Goal: Task Accomplishment & Management: Complete application form

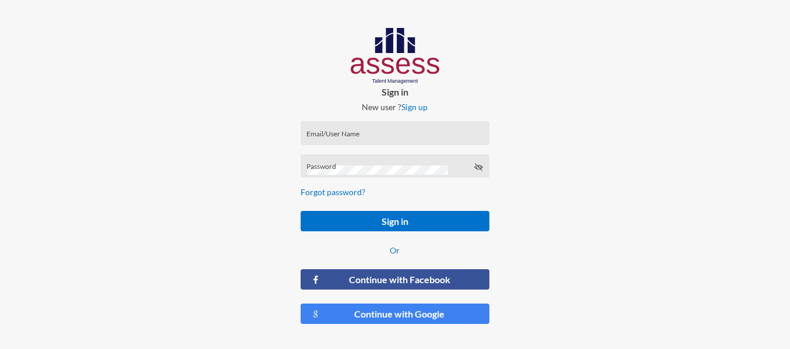
click at [362, 136] on input "Email/User Name" at bounding box center [394, 136] width 177 height 9
type input "a1234"
click at [301, 211] on button "Sign in" at bounding box center [395, 221] width 189 height 20
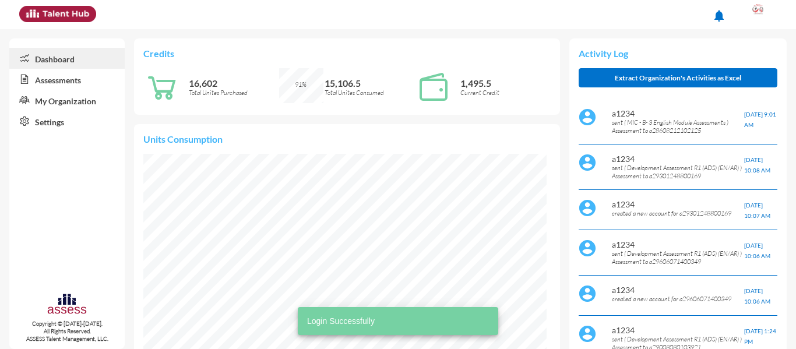
scroll to position [91, 183]
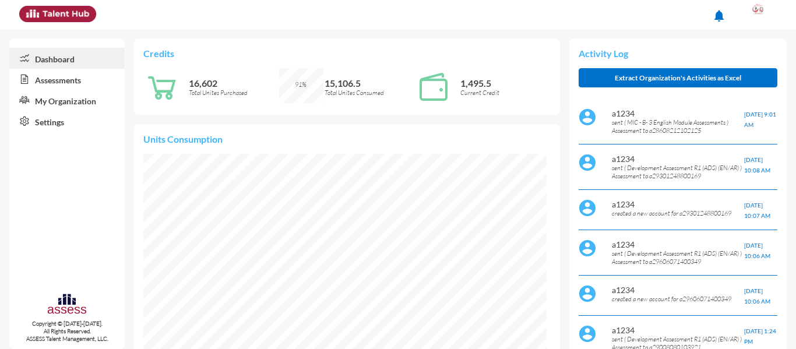
click at [89, 96] on link "My Organization" at bounding box center [66, 100] width 115 height 21
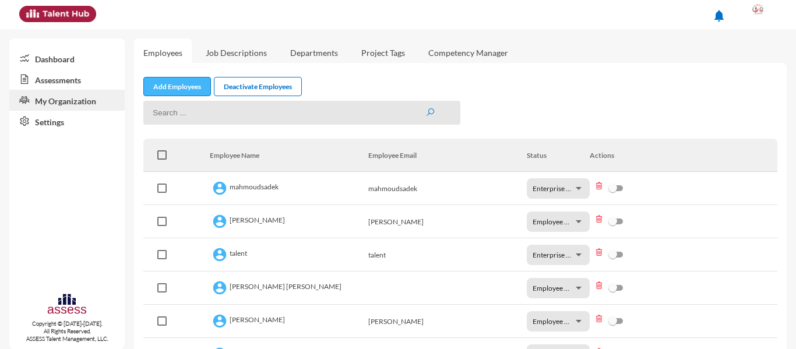
click at [179, 83] on link "Add Employees" at bounding box center [177, 86] width 68 height 19
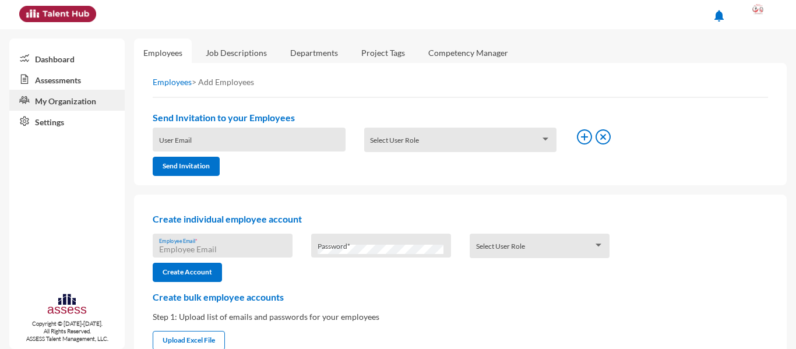
click at [206, 249] on input "Employee Email *" at bounding box center [223, 249] width 128 height 9
type input "a29301248800169"
click at [556, 244] on div "Select User Role" at bounding box center [540, 248] width 128 height 18
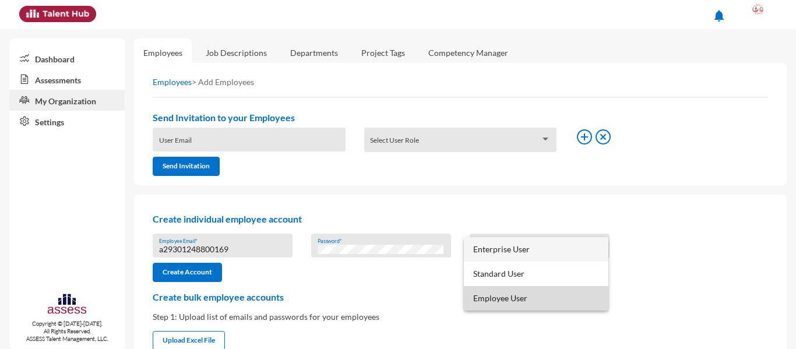
click at [500, 300] on span "Employee User" at bounding box center [536, 298] width 126 height 24
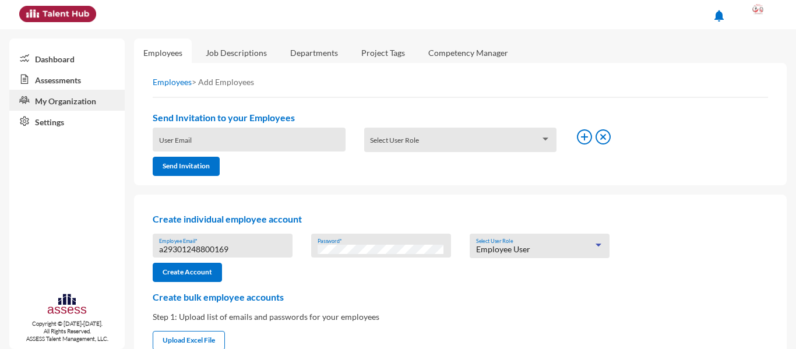
click at [166, 284] on div "Create individual employee account a29301248800169 Employee Email * Password * …" at bounding box center [460, 328] width 653 height 266
click at [169, 271] on button "Create Account" at bounding box center [187, 272] width 69 height 19
click at [219, 250] on input "a29301248800169" at bounding box center [223, 249] width 128 height 9
click at [93, 77] on link "Assessments" at bounding box center [66, 79] width 115 height 21
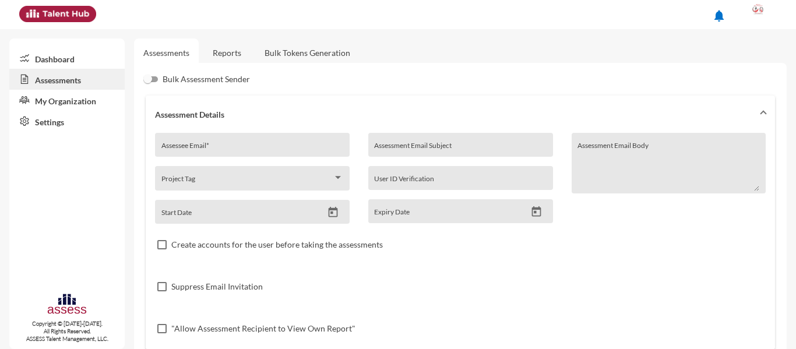
click at [206, 147] on input "Assessee Email *" at bounding box center [252, 149] width 182 height 9
paste input "a29301248800169"
click at [206, 147] on input "a29301248800169" at bounding box center [252, 149] width 182 height 9
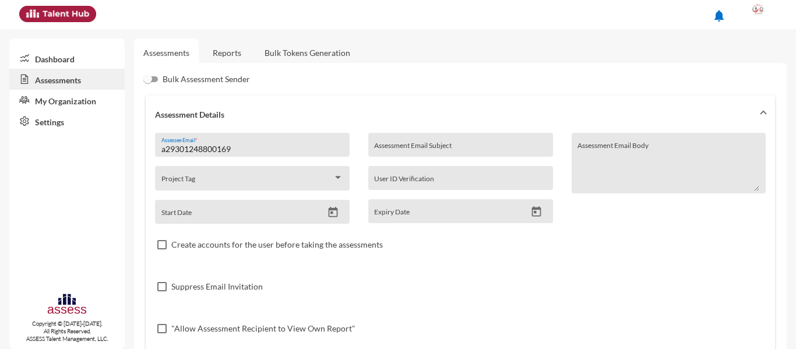
type input "a29301248800169"
click at [758, 6] on div at bounding box center [758, 14] width 23 height 23
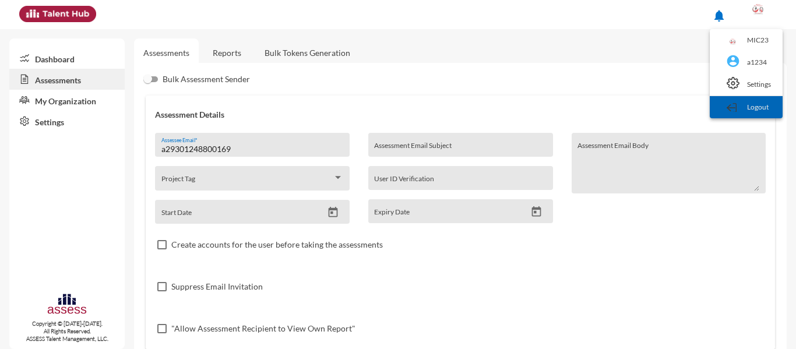
click at [742, 114] on link "Logout" at bounding box center [746, 107] width 61 height 22
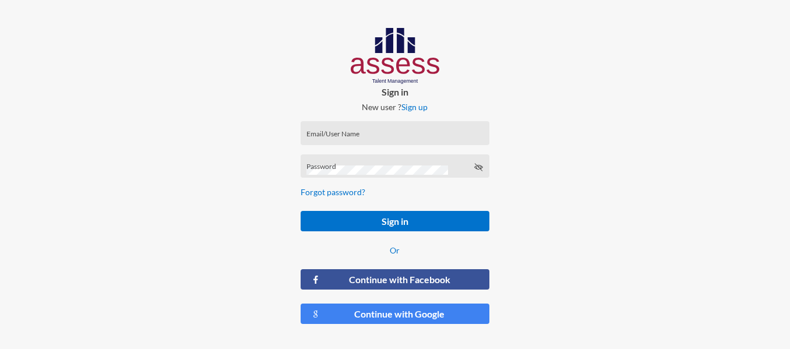
click at [374, 132] on div "Email/User Name" at bounding box center [394, 135] width 177 height 17
paste input "a29301248800169"
type input "a29301248800169"
click at [344, 164] on div "Password" at bounding box center [394, 168] width 177 height 17
click at [301, 211] on button "Sign in" at bounding box center [395, 221] width 189 height 20
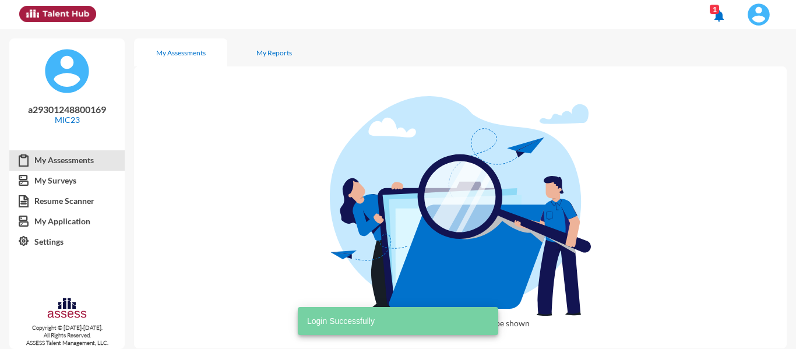
click at [760, 20] on img at bounding box center [758, 14] width 23 height 23
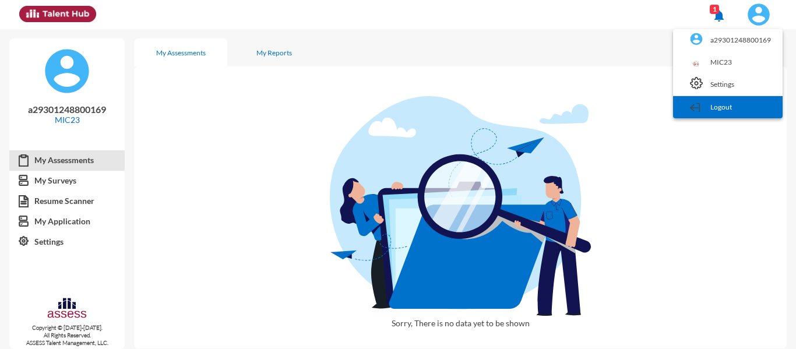
click at [706, 109] on link "Logout" at bounding box center [728, 107] width 98 height 22
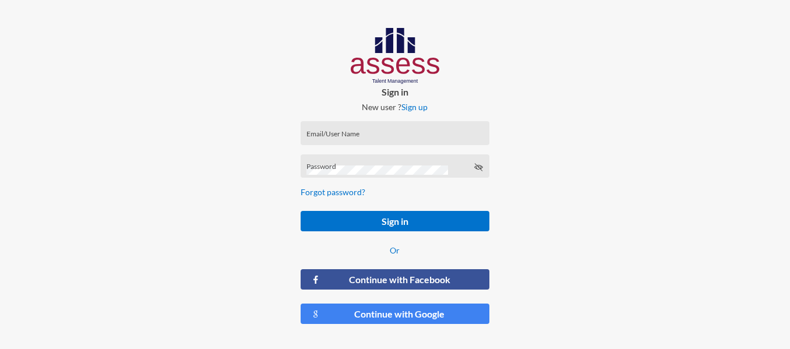
click at [329, 135] on input "Email/User Name" at bounding box center [394, 136] width 177 height 9
type input "a1234"
click at [301, 211] on button "Sign in" at bounding box center [395, 221] width 189 height 20
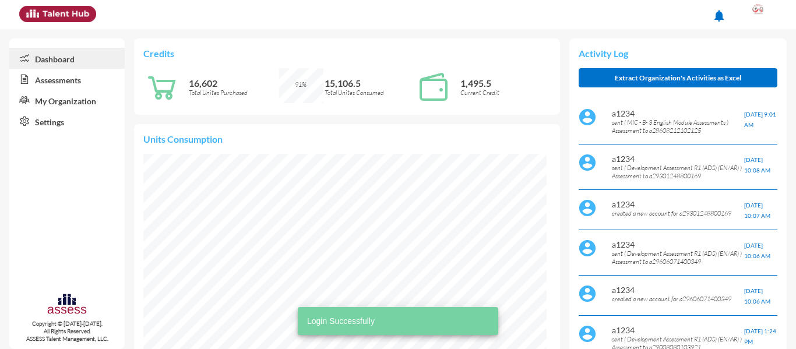
scroll to position [91, 192]
click at [71, 81] on link "Assessments" at bounding box center [66, 79] width 115 height 21
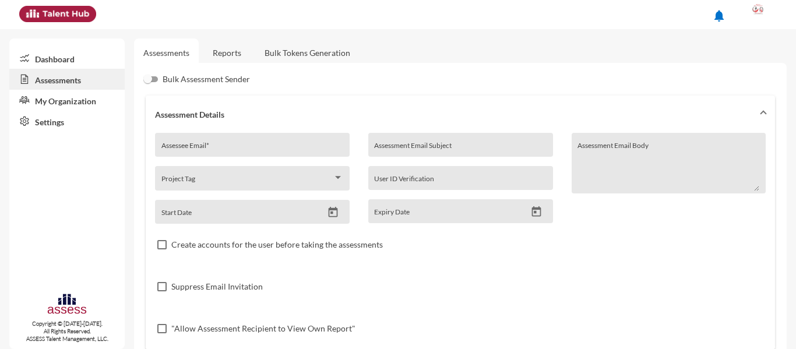
click at [209, 146] on input "Assessee Email *" at bounding box center [252, 149] width 182 height 9
paste input "a29301248800169"
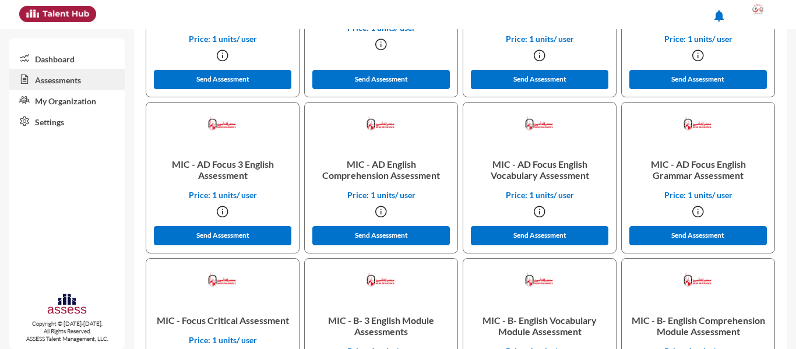
scroll to position [932, 0]
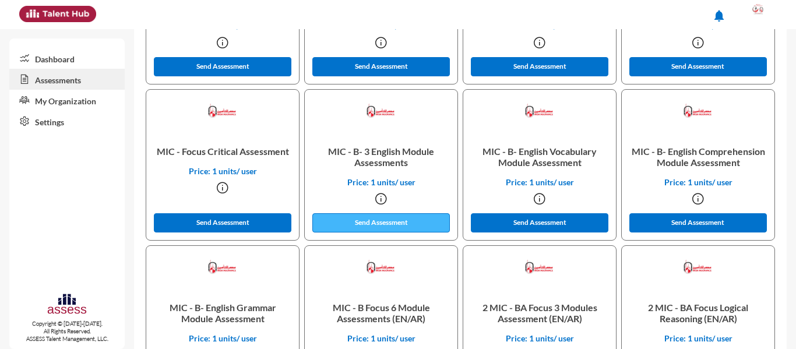
type input "a29301248800169"
click at [390, 226] on button "Send Assessment" at bounding box center [381, 222] width 138 height 19
